Goal: Navigation & Orientation: Find specific page/section

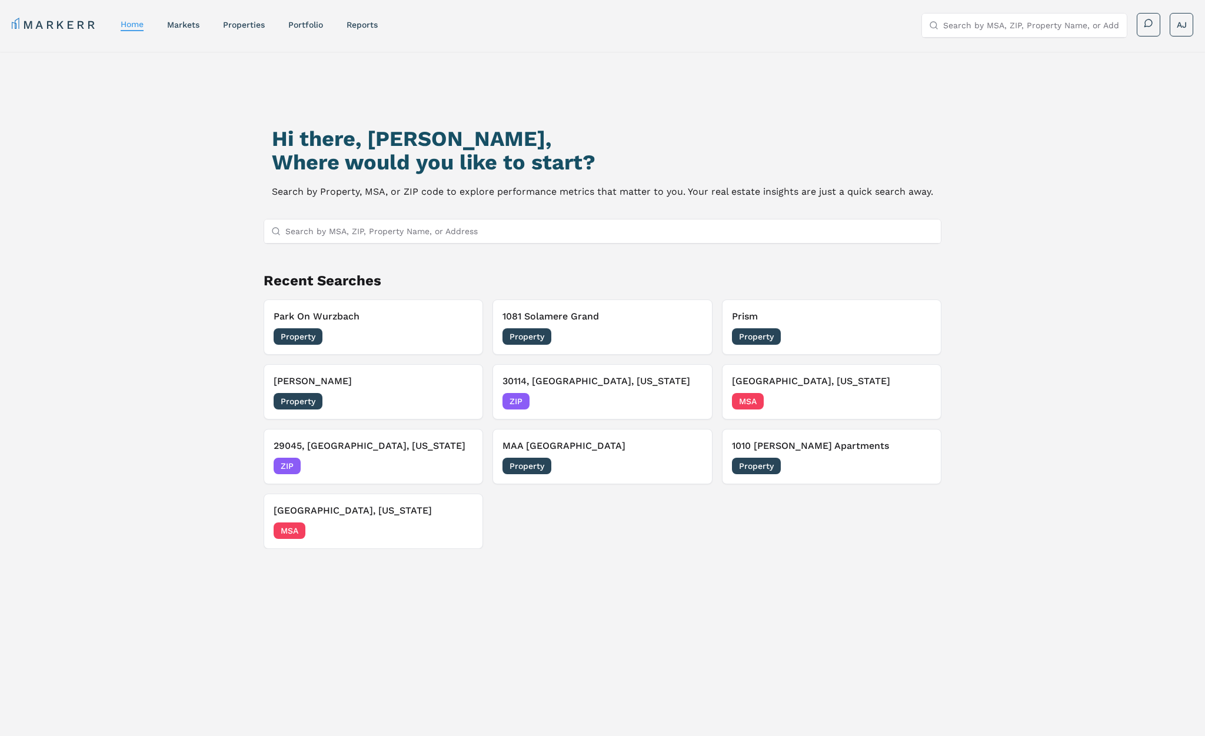
click at [430, 158] on h2 "Where would you like to start?" at bounding box center [602, 163] width 661 height 24
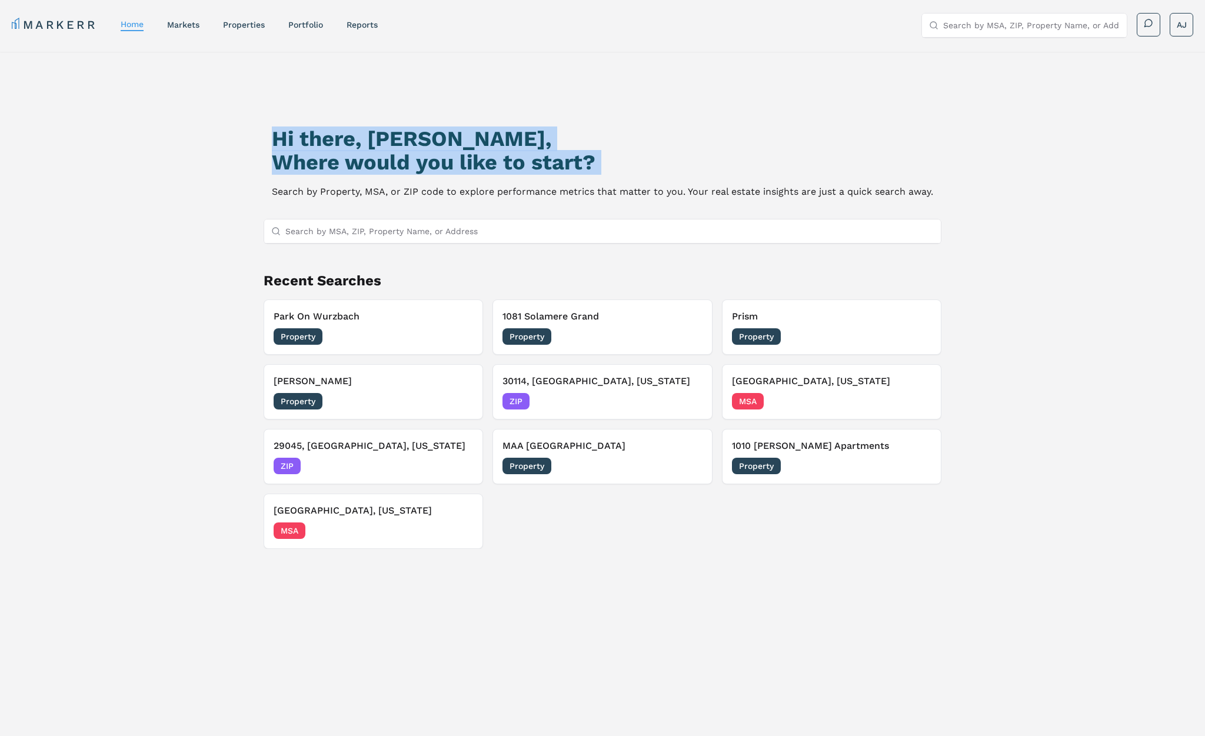
click at [312, 136] on h1 "Hi there, Andrew," at bounding box center [602, 139] width 661 height 24
click at [280, 137] on h1 "Hi there, Andrew," at bounding box center [602, 139] width 661 height 24
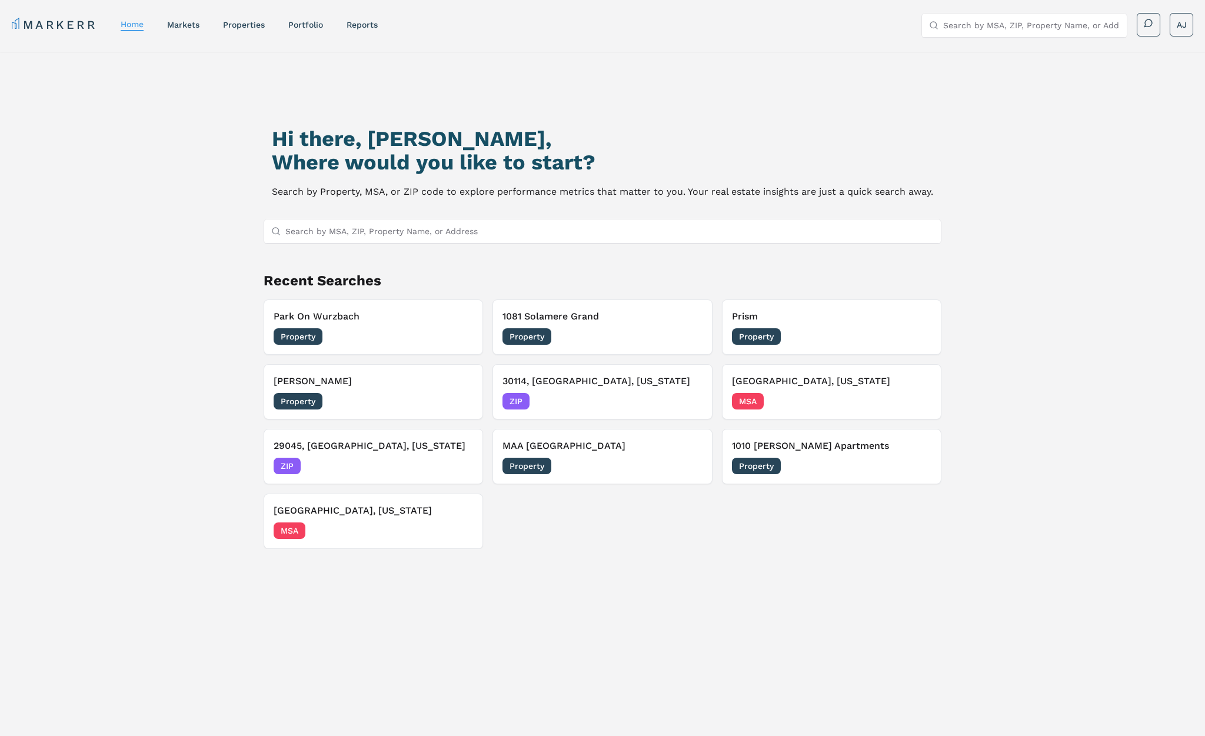
click at [280, 162] on h2 "Where would you like to start?" at bounding box center [602, 163] width 661 height 24
drag, startPoint x: 280, startPoint y: 162, endPoint x: 351, endPoint y: 162, distance: 71.2
click at [281, 162] on h2 "Where would you like to start?" at bounding box center [602, 163] width 661 height 24
copy h2 "Where would you like to start?"
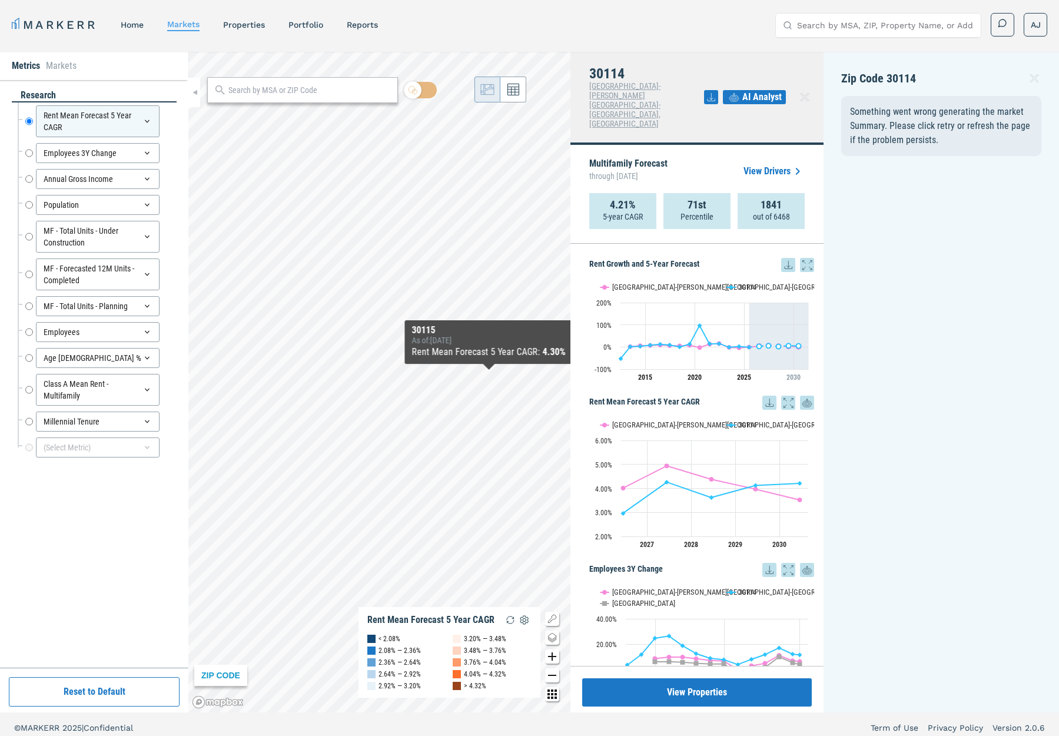
scroll to position [7, 0]
